Goal: Information Seeking & Learning: Find specific fact

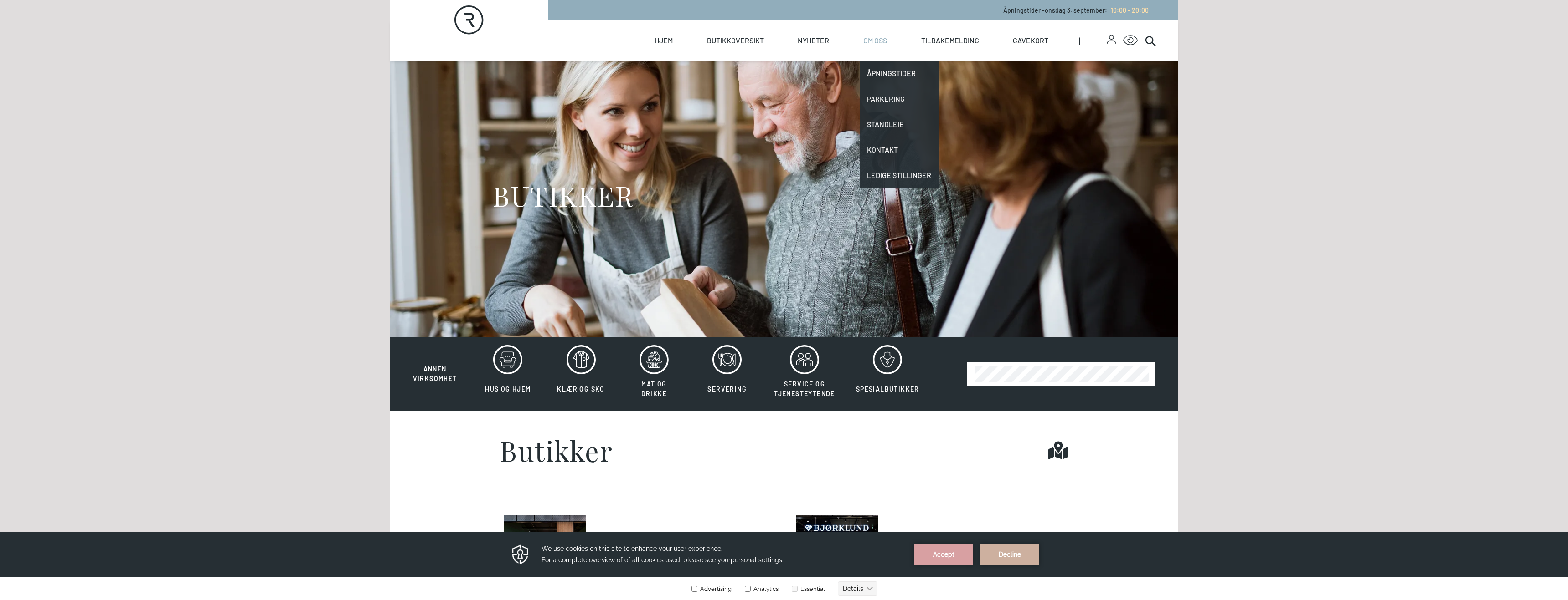
scroll to position [4, 0]
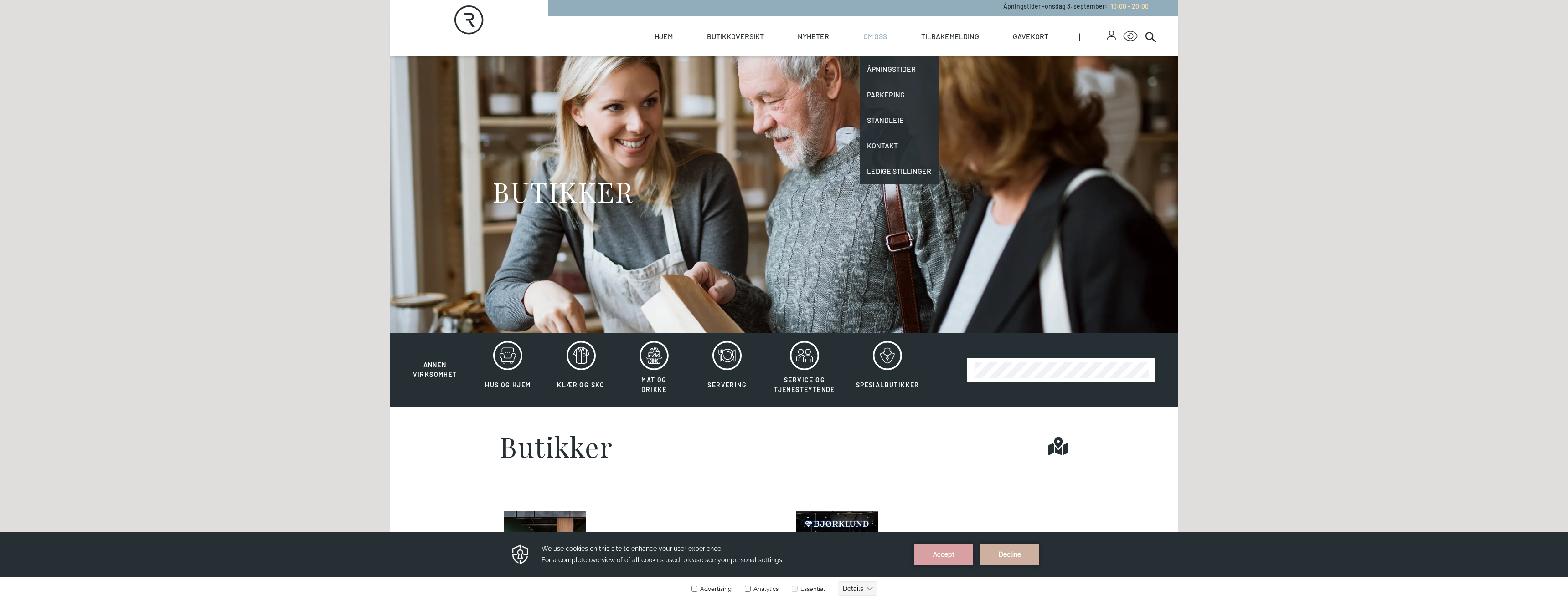
click at [876, 36] on link "Om oss" at bounding box center [875, 36] width 23 height 40
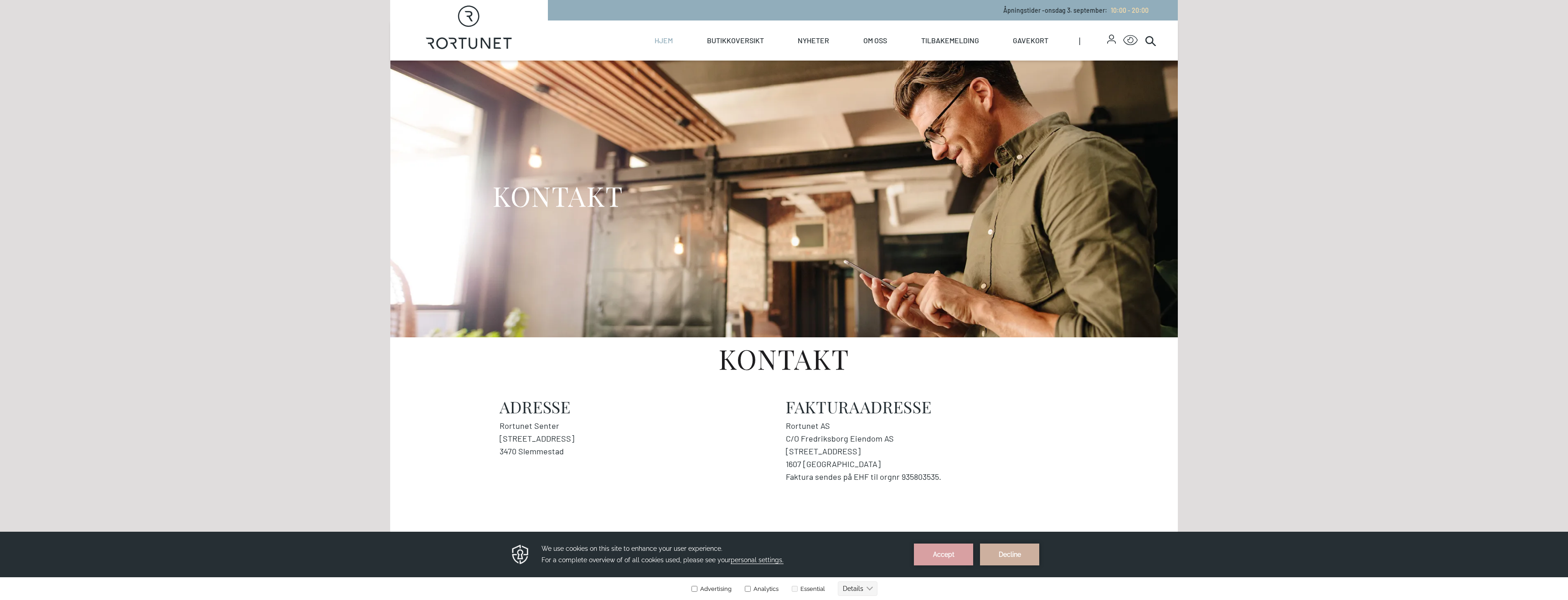
click at [666, 42] on link "Hjem" at bounding box center [664, 40] width 19 height 40
select select "NO"
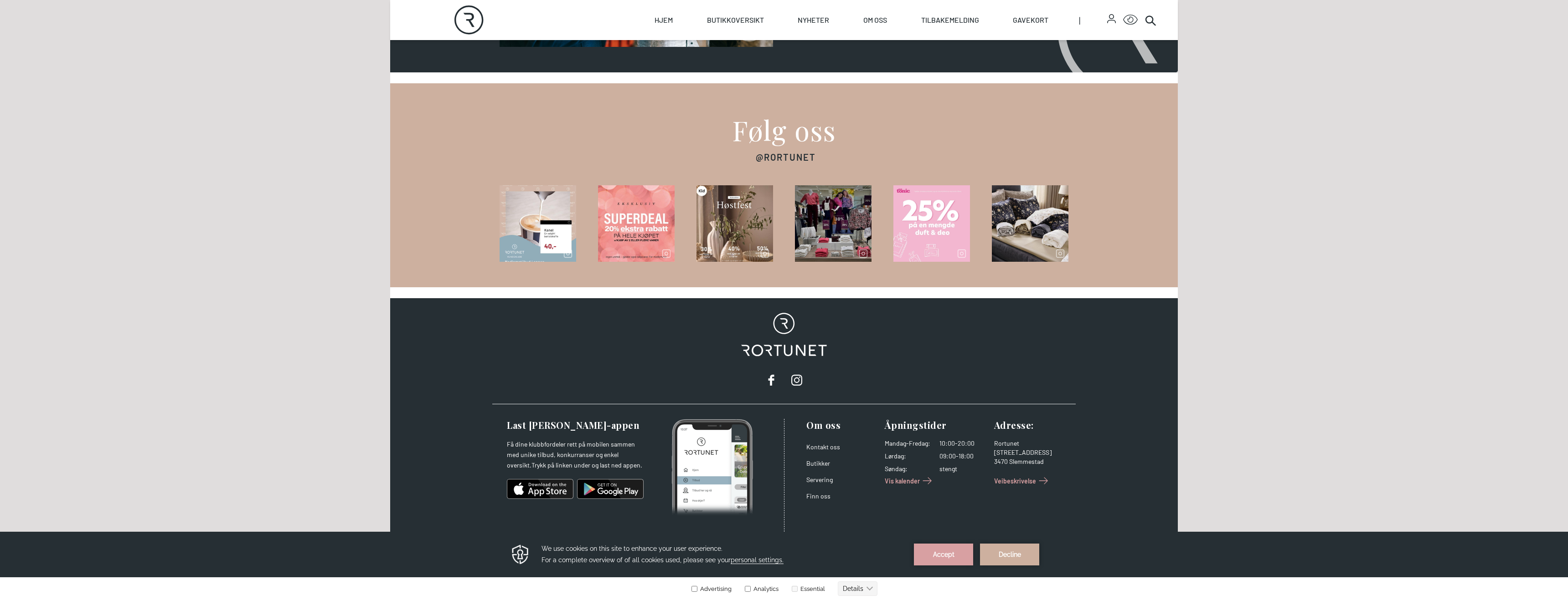
scroll to position [1250, 0]
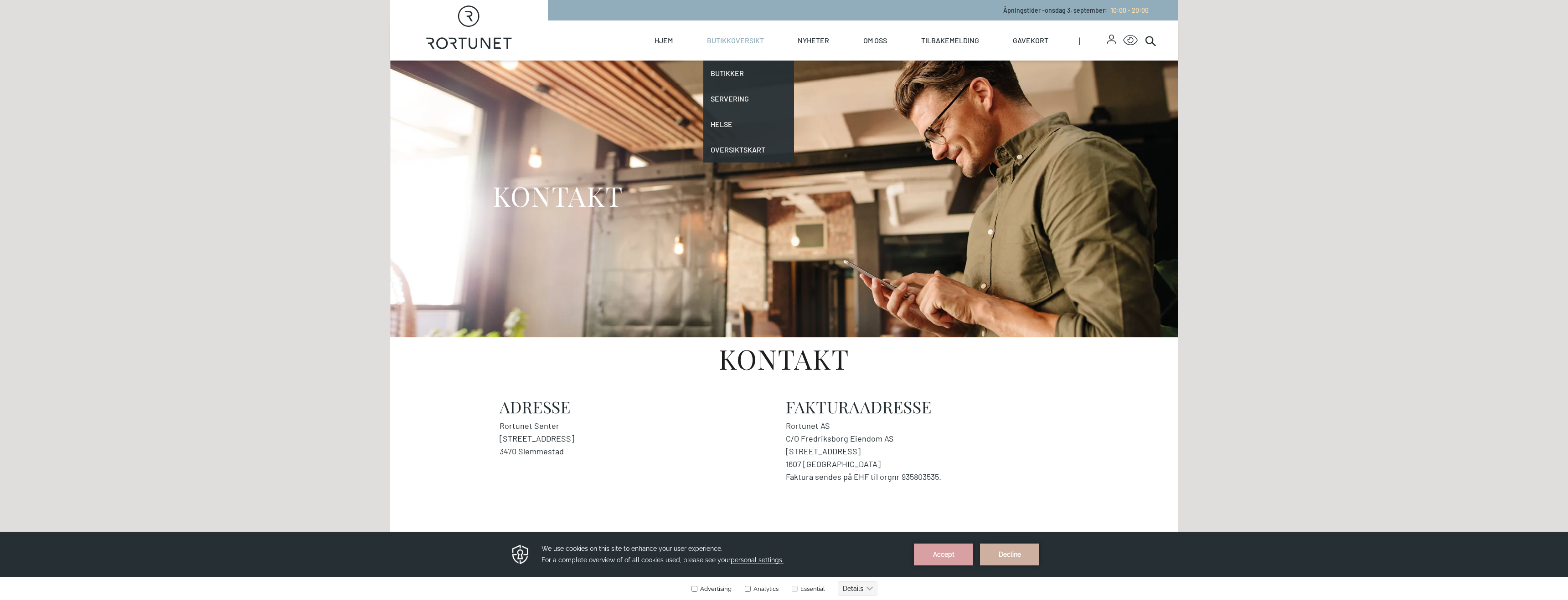
click at [743, 43] on link "Butikkoversikt" at bounding box center [735, 40] width 57 height 40
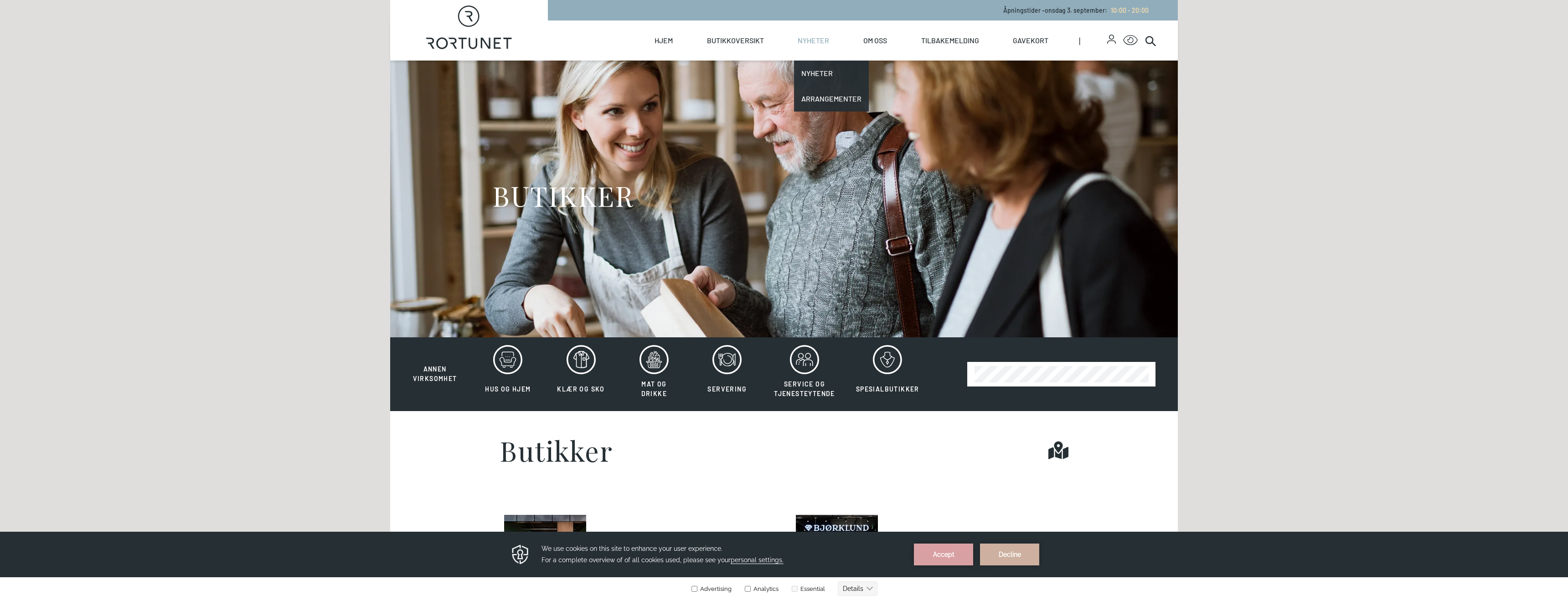
scroll to position [0, 0]
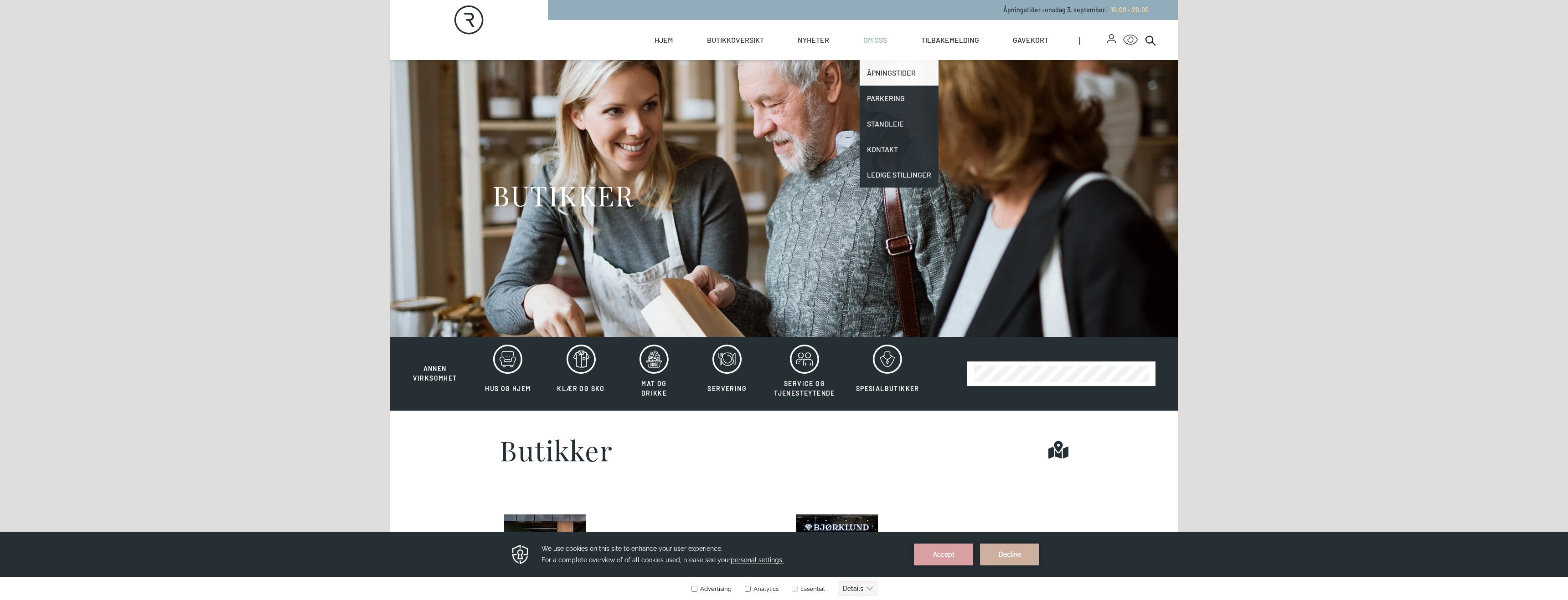
click at [878, 72] on link "Åpningstider" at bounding box center [899, 73] width 79 height 25
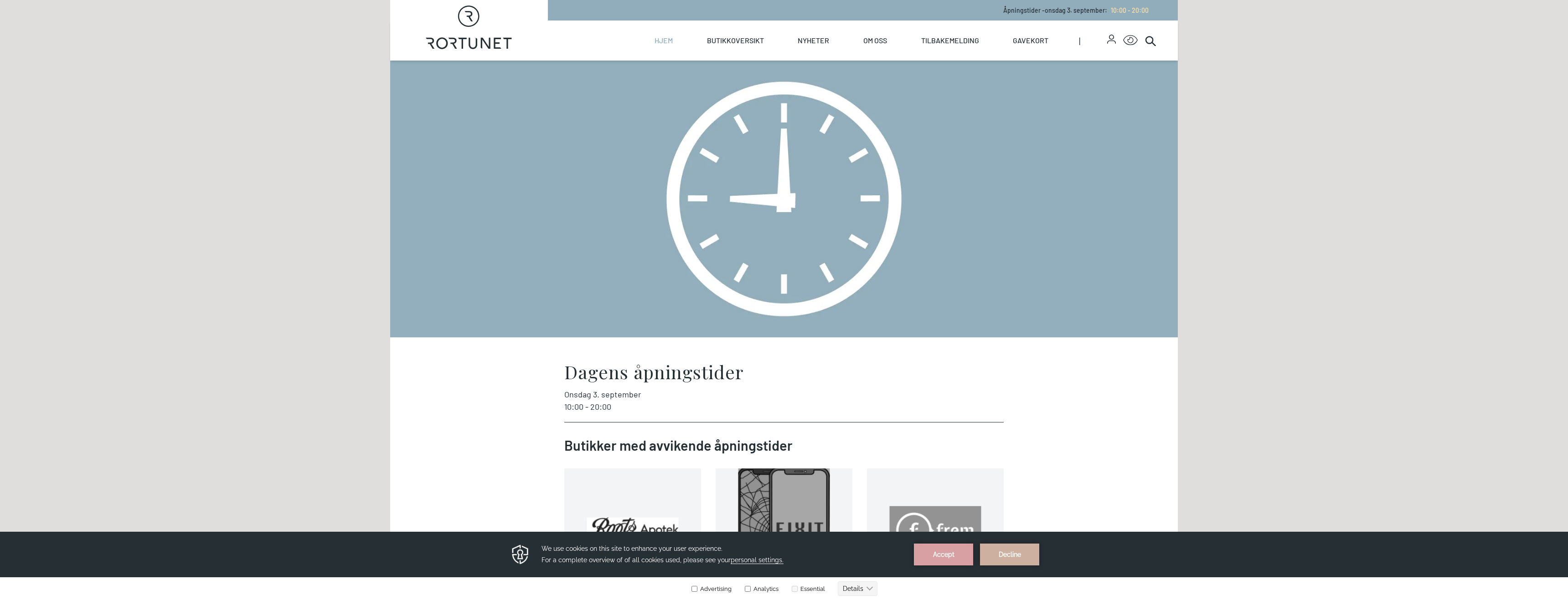
click at [662, 39] on link "Hjem" at bounding box center [664, 40] width 19 height 40
select select "NO"
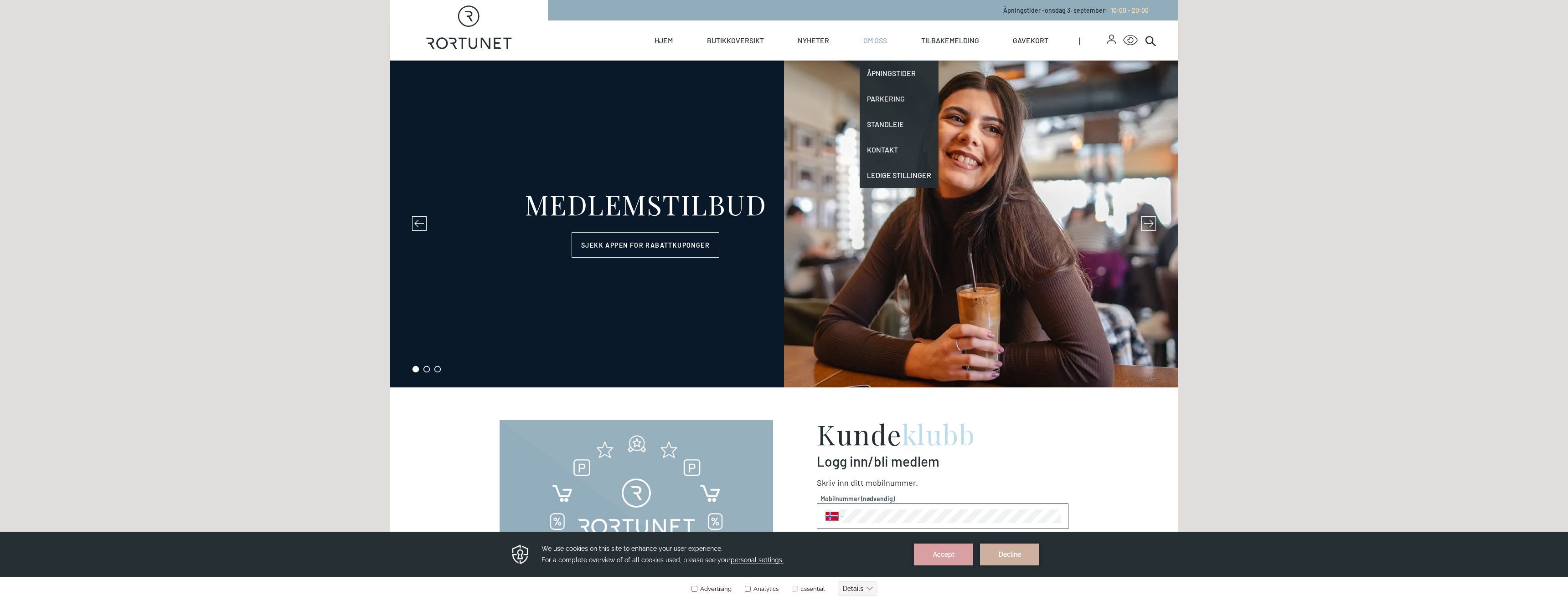
click at [875, 39] on link "Om oss" at bounding box center [875, 40] width 23 height 40
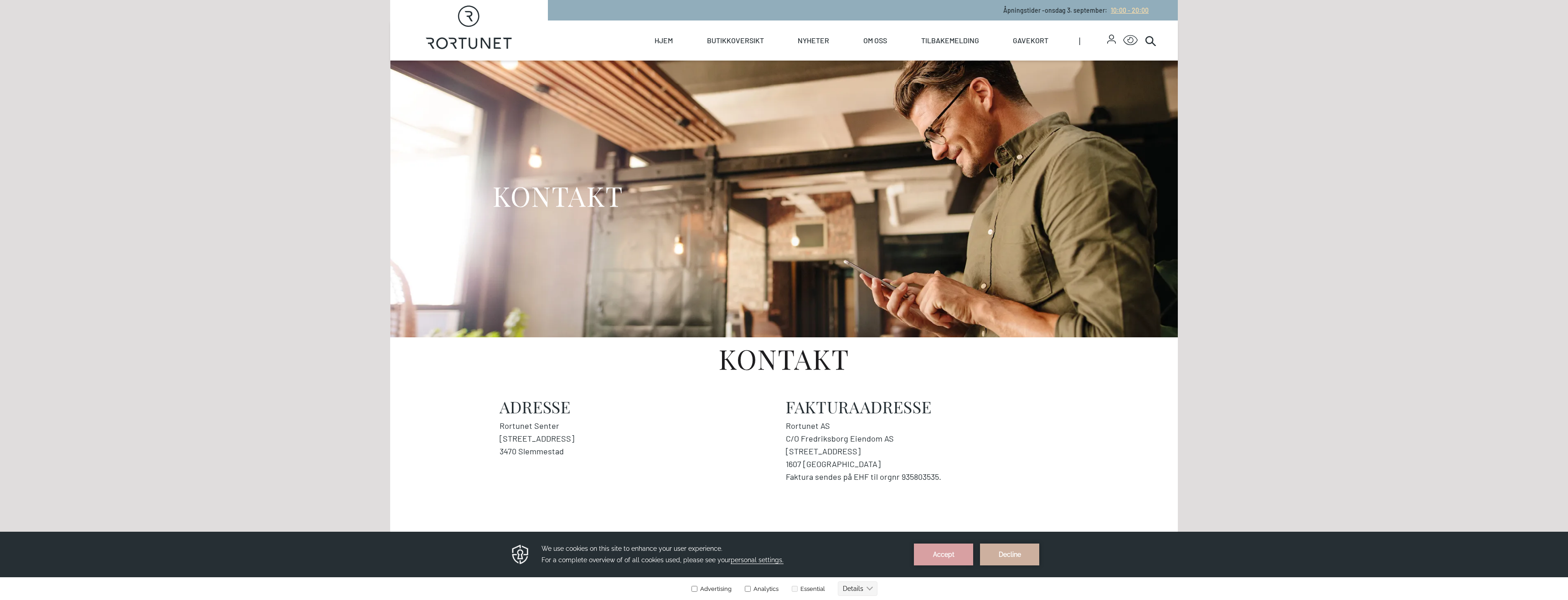
click at [1123, 8] on span "10:00 - 20:00" at bounding box center [1129, 11] width 38 height 8
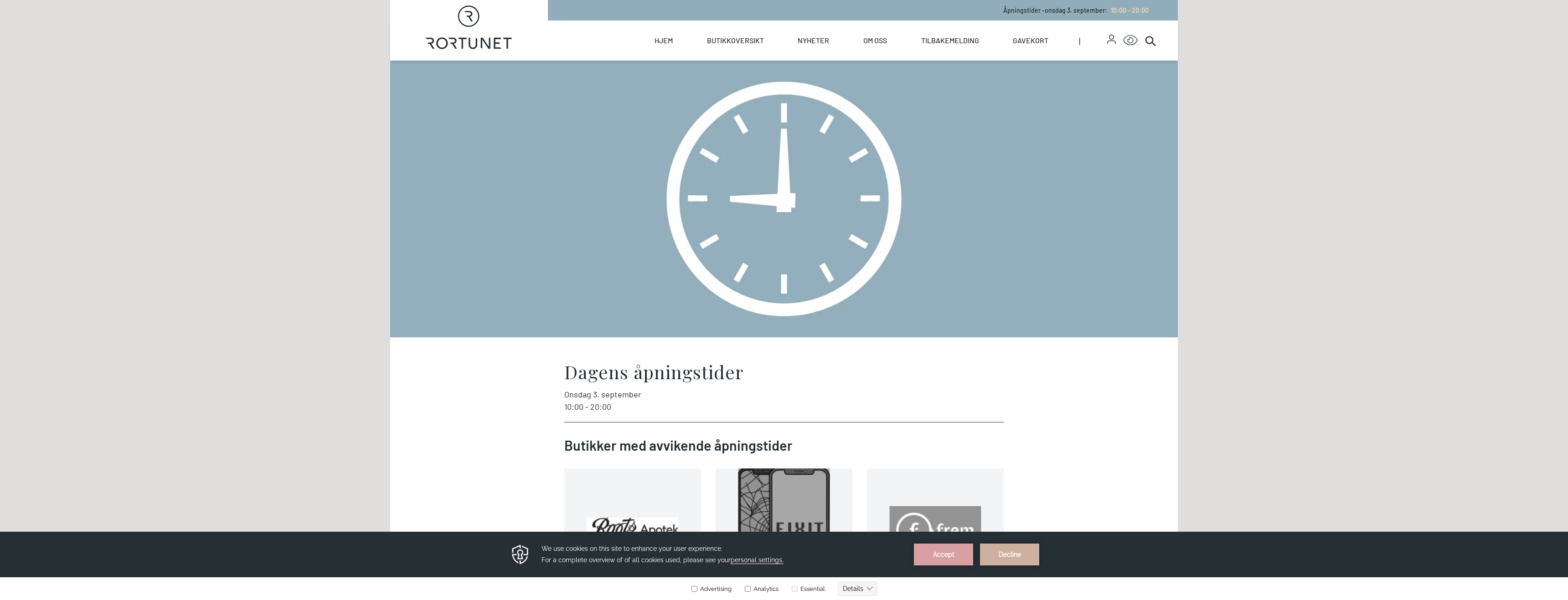
click at [1060, 13] on p "Åpningstider - [DATE] : 10:00 - 20:00" at bounding box center [1076, 11] width 145 height 10
click at [1038, 14] on p "Åpningstider - [DATE] : 10:00 - 20:00" at bounding box center [1076, 11] width 145 height 10
click at [1119, 11] on span "10:00 - 20:00" at bounding box center [1129, 11] width 38 height 8
click at [671, 39] on link "Hjem" at bounding box center [664, 40] width 19 height 40
select select "NO"
